Goal: Check status: Check status

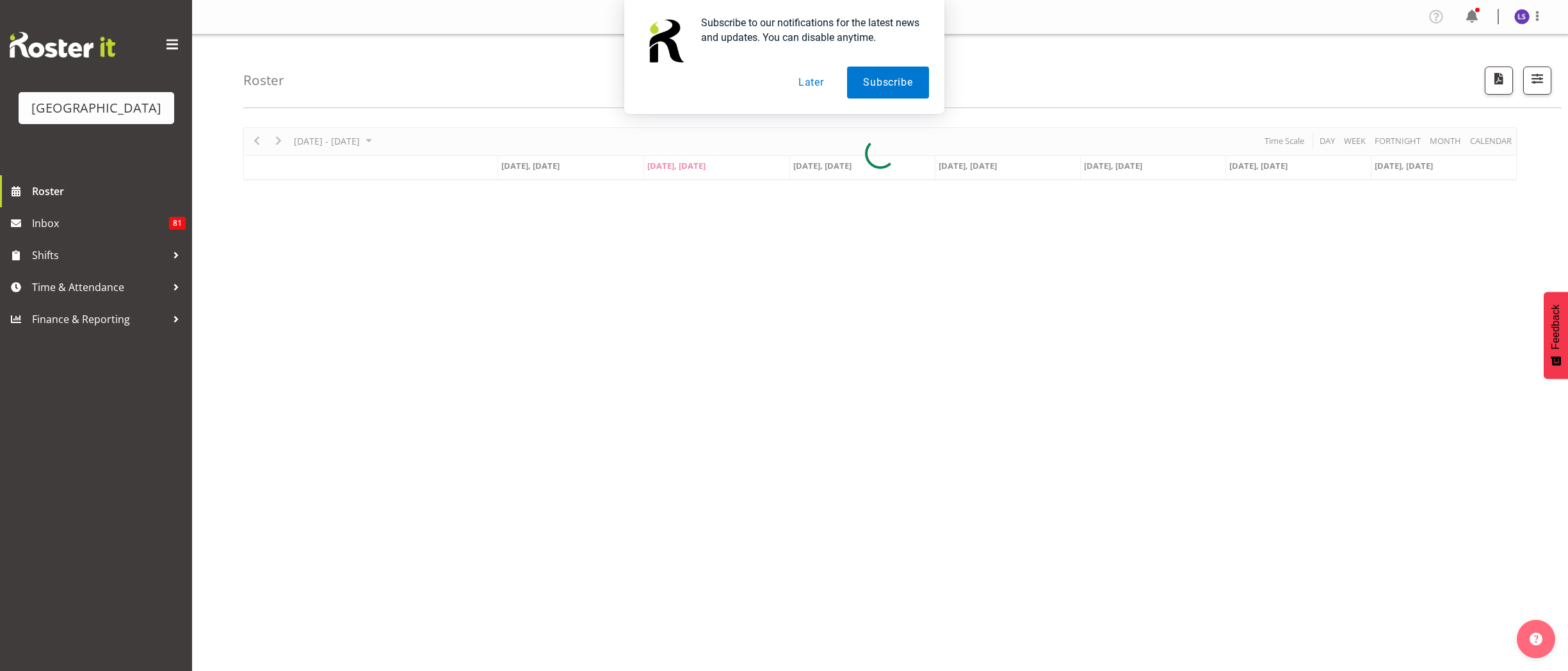
click at [813, 80] on button "Later" at bounding box center [811, 82] width 57 height 32
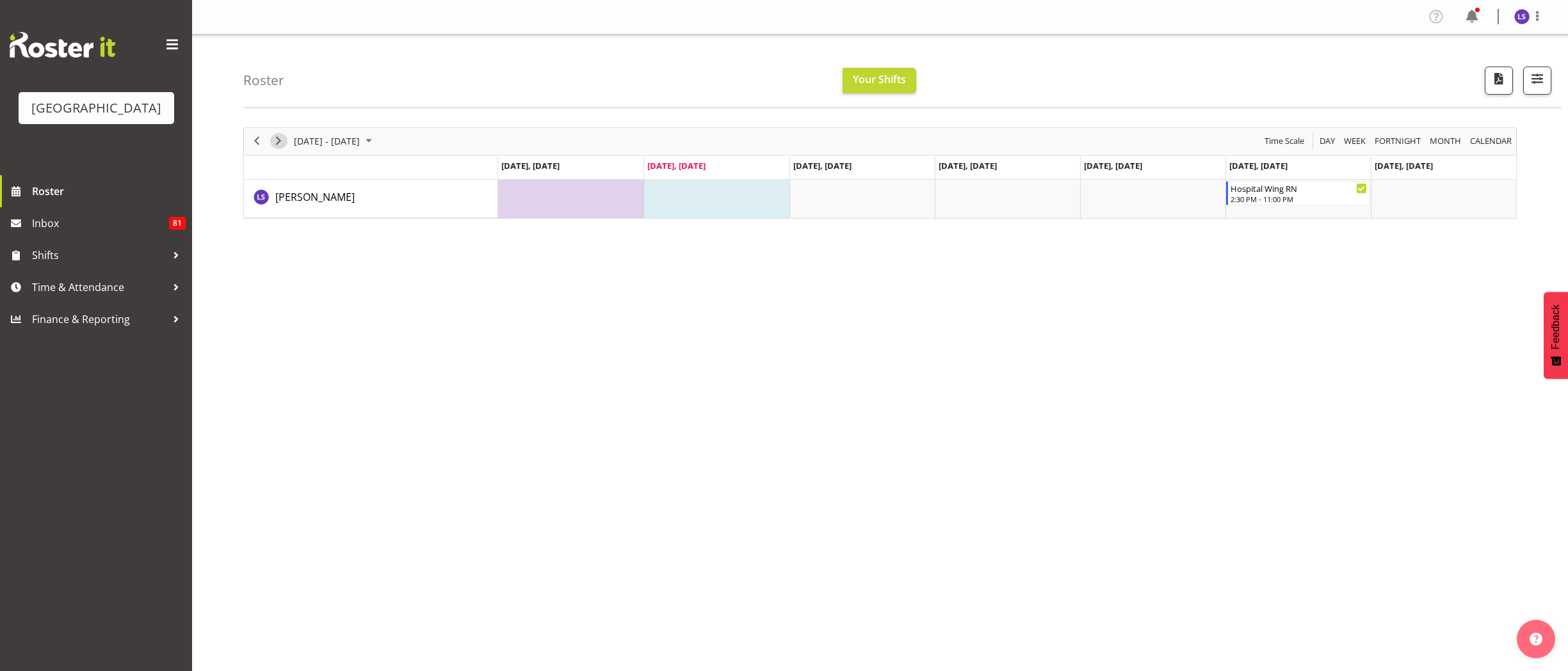
click at [279, 138] on span "Next" at bounding box center [278, 141] width 15 height 16
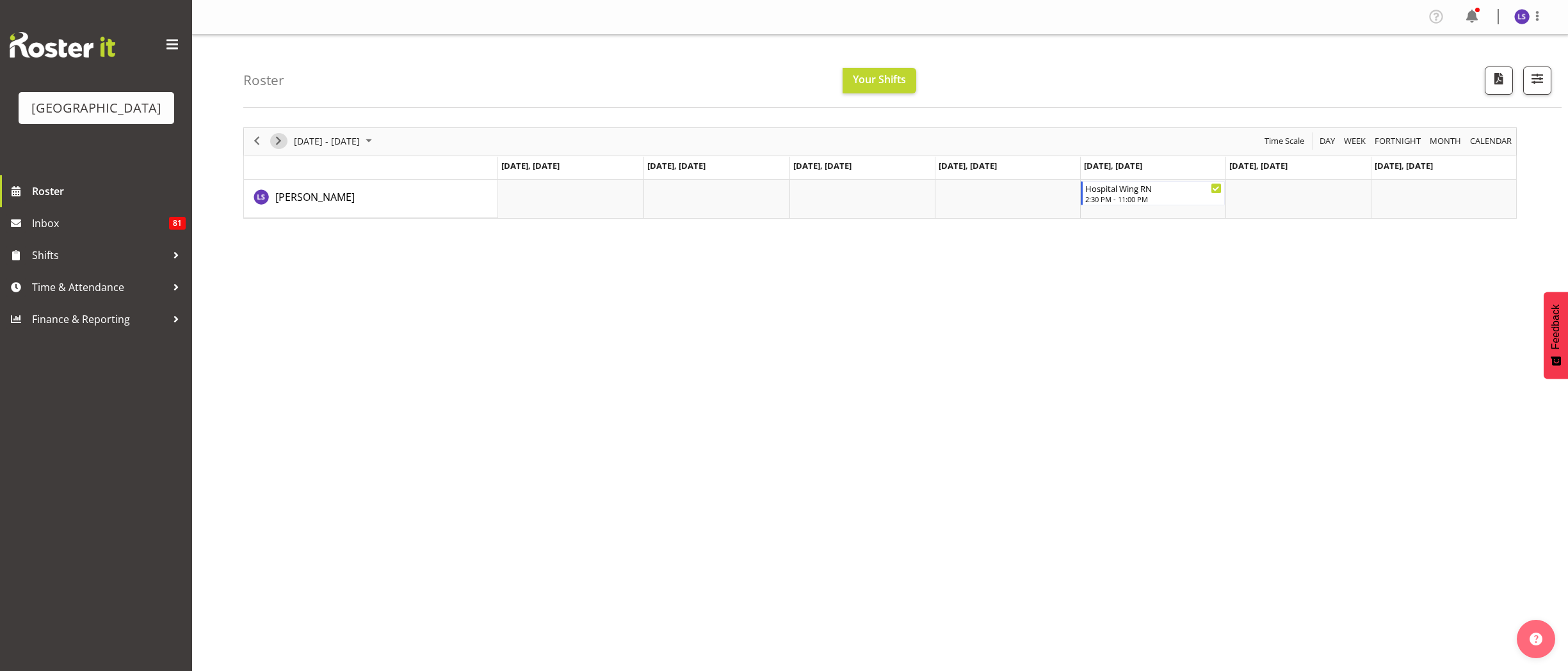
click at [279, 138] on span "Next" at bounding box center [278, 141] width 15 height 16
click at [1526, 12] on img at bounding box center [1521, 16] width 15 height 15
click at [1501, 67] on link "Log Out" at bounding box center [1483, 67] width 123 height 23
